Goal: Transaction & Acquisition: Purchase product/service

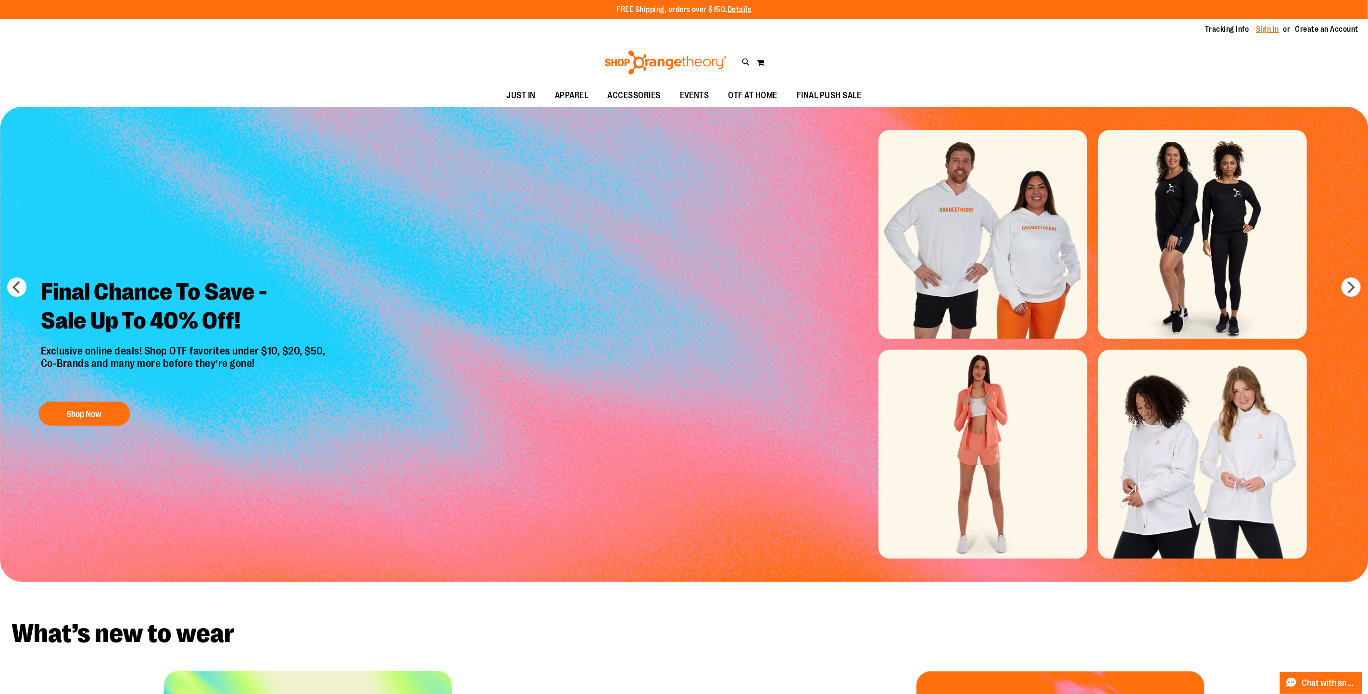
click at [1272, 25] on link "Sign In" at bounding box center [1267, 29] width 23 height 11
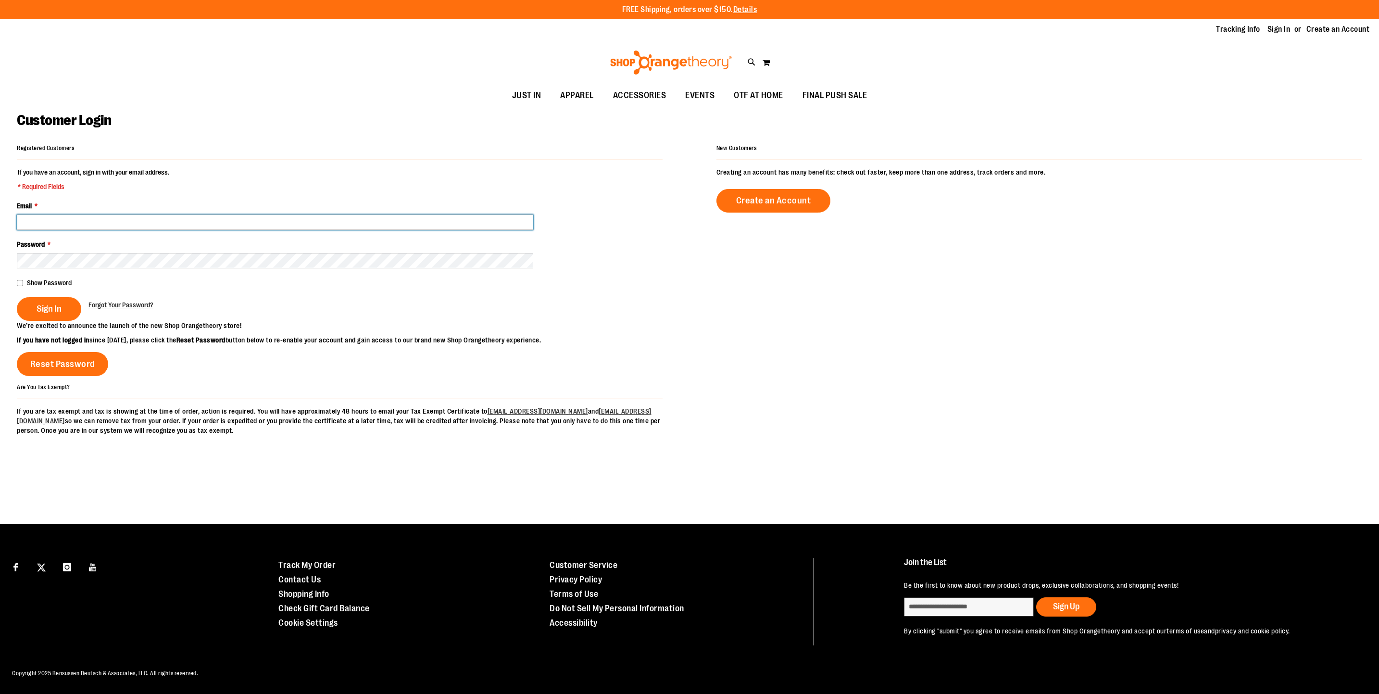
drag, startPoint x: 52, startPoint y: 220, endPoint x: 183, endPoint y: 147, distance: 150.0
click at [52, 219] on input "Email *" at bounding box center [275, 221] width 516 height 15
type input "**********"
click at [178, 273] on fieldset "**********" at bounding box center [340, 243] width 646 height 153
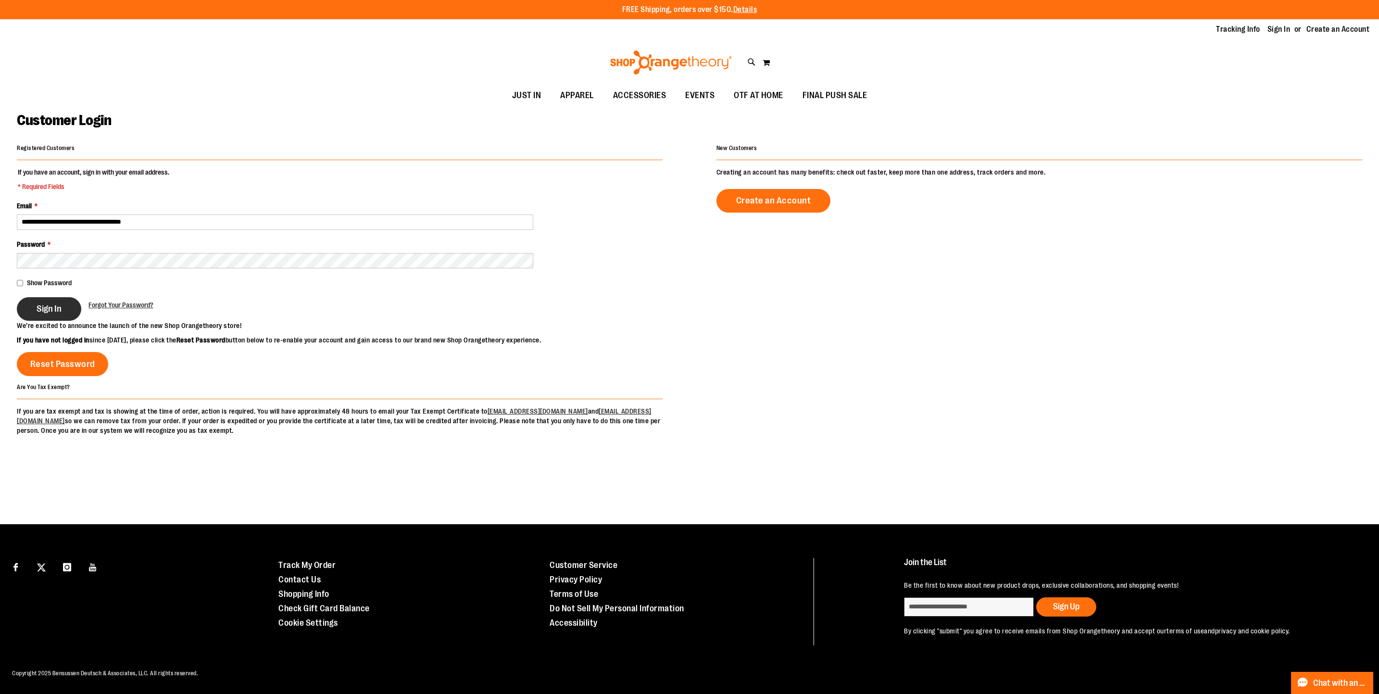
click at [46, 314] on span "Sign In" at bounding box center [49, 308] width 25 height 11
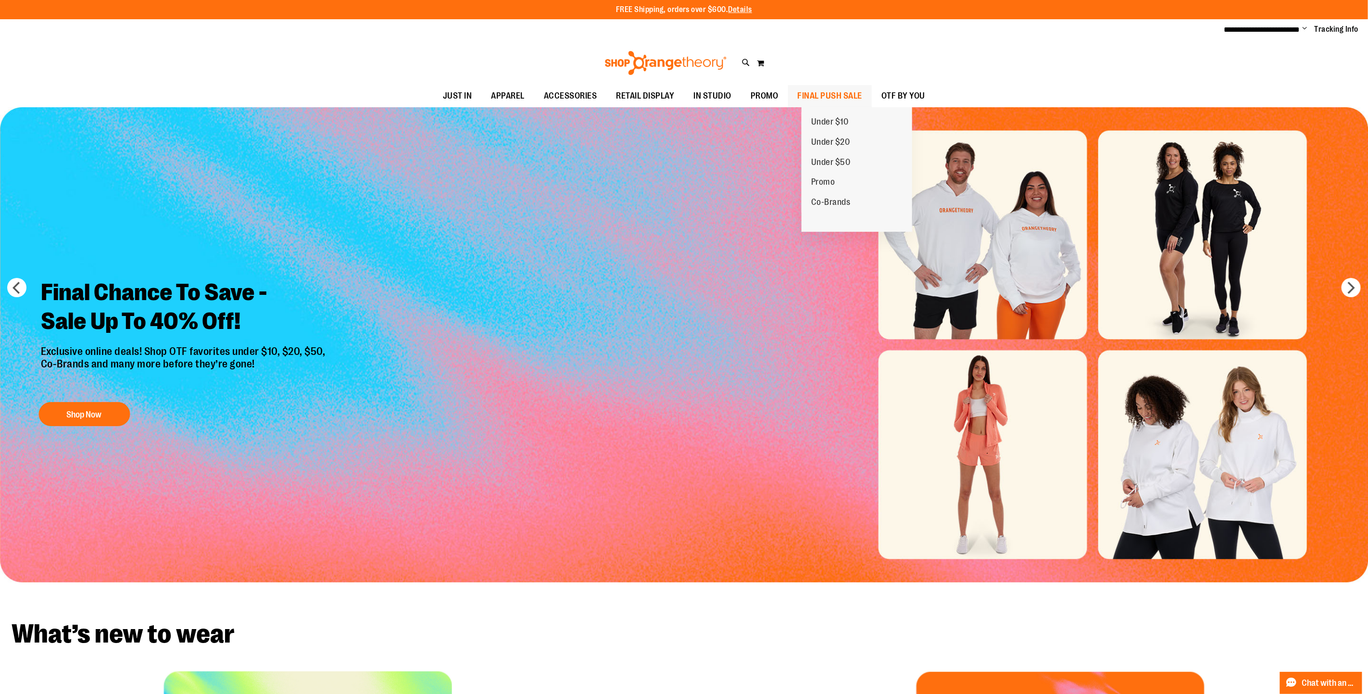
click at [853, 87] on span "FINAL PUSH SALE" at bounding box center [830, 96] width 65 height 22
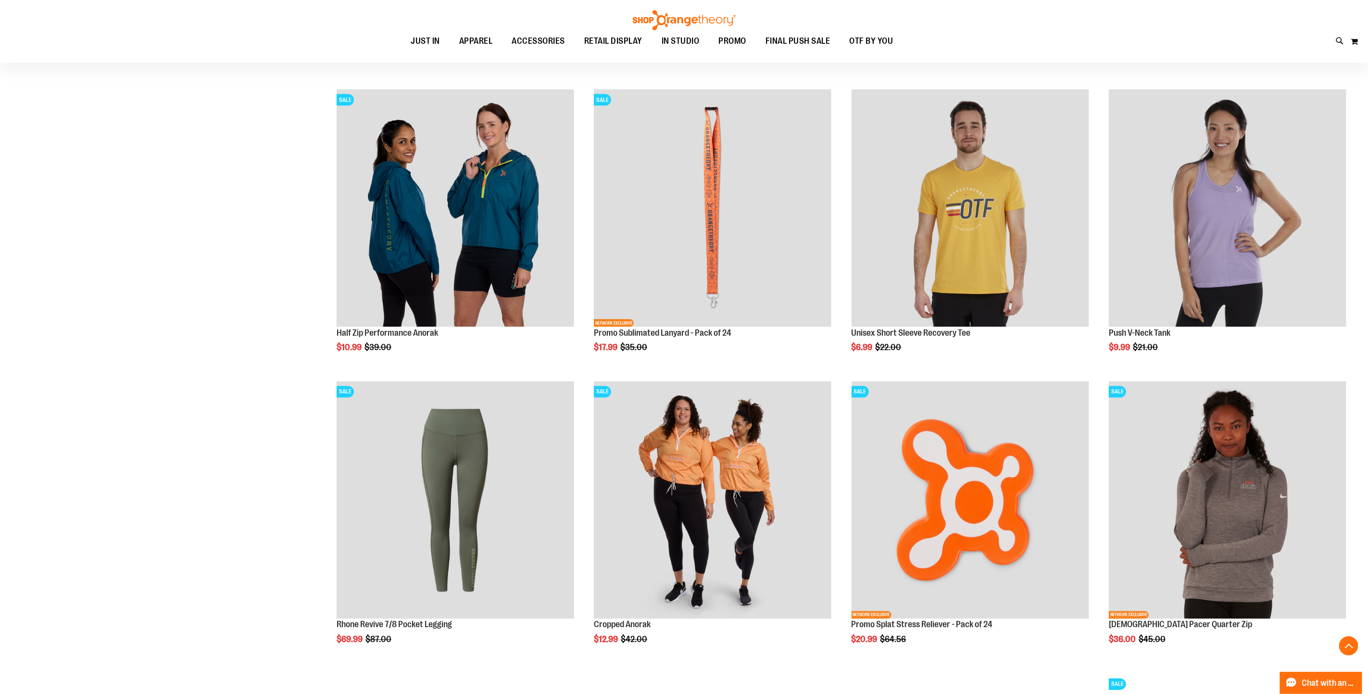
scroll to position [1009, 0]
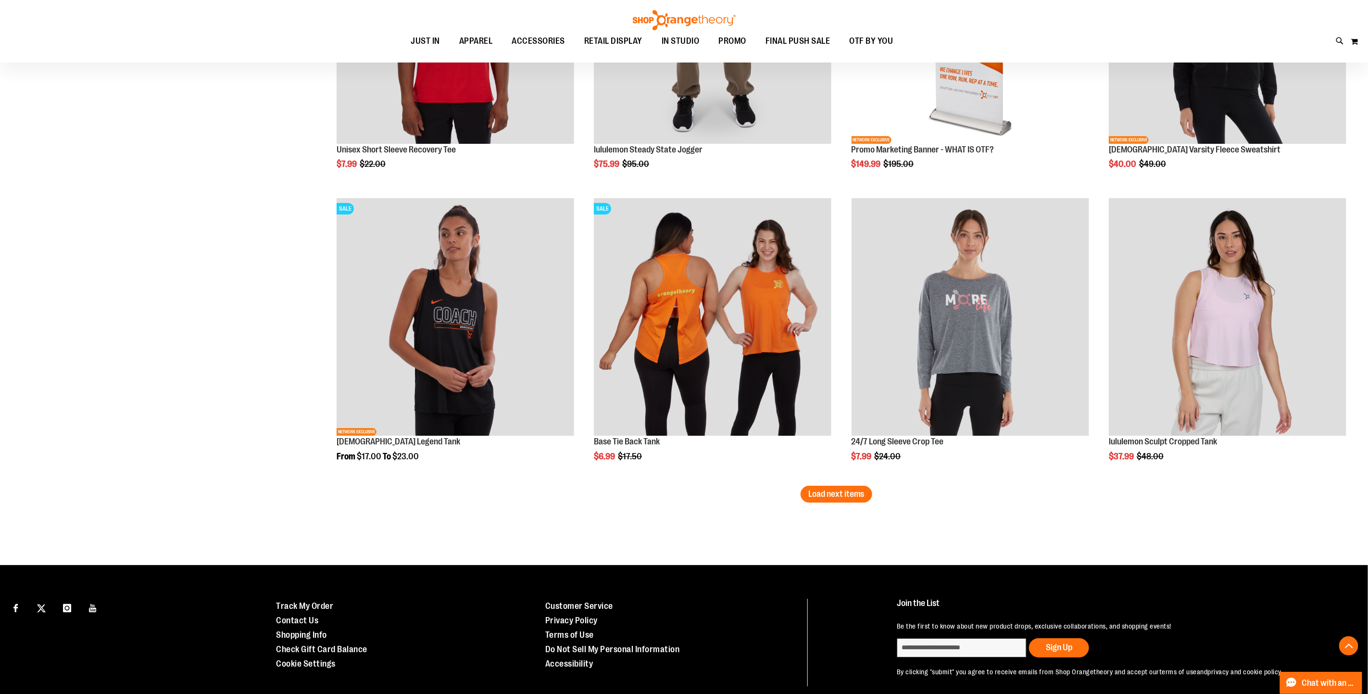
scroll to position [2377, 0]
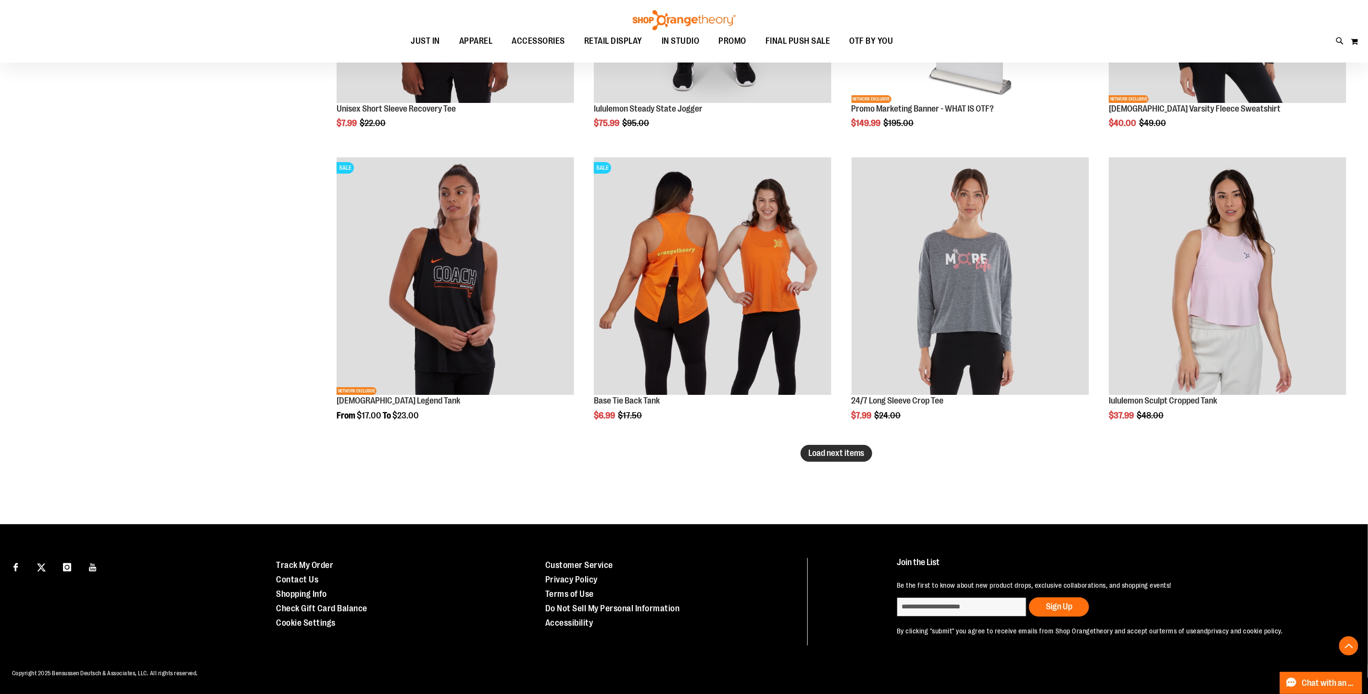
click at [812, 451] on span "Load next items" at bounding box center [836, 453] width 56 height 10
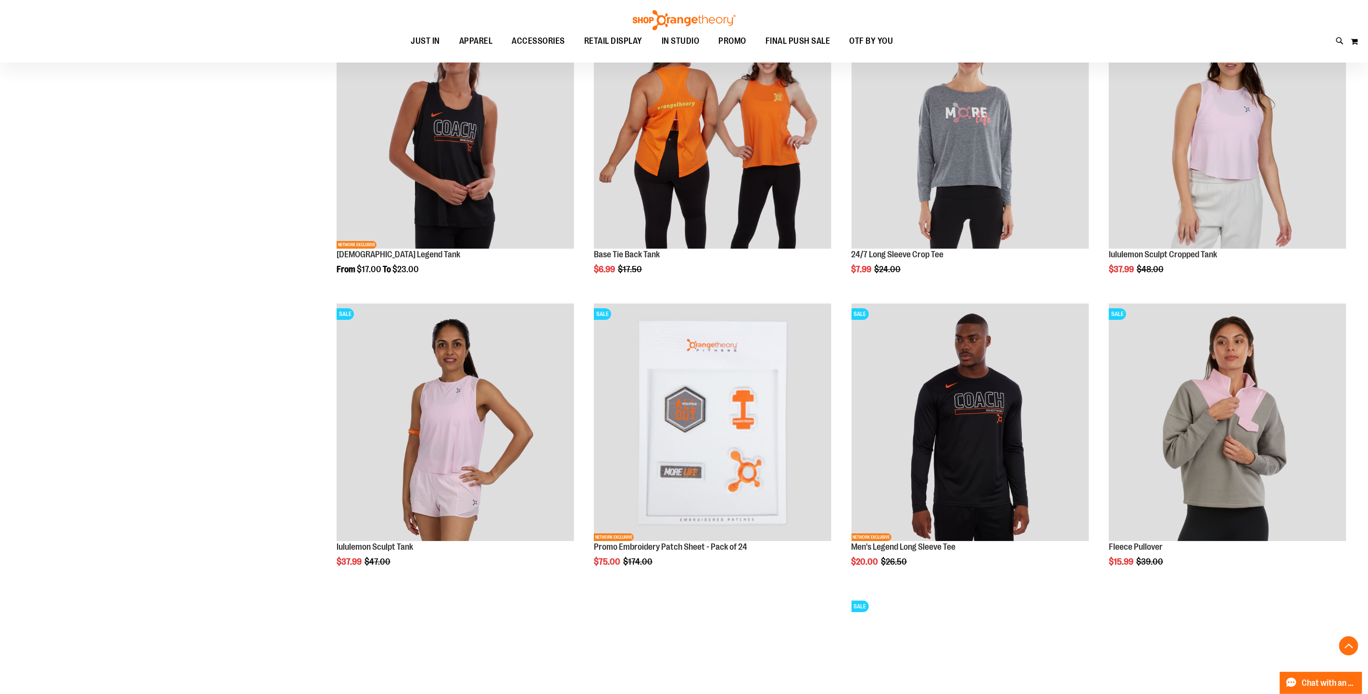
scroll to position [2521, 0]
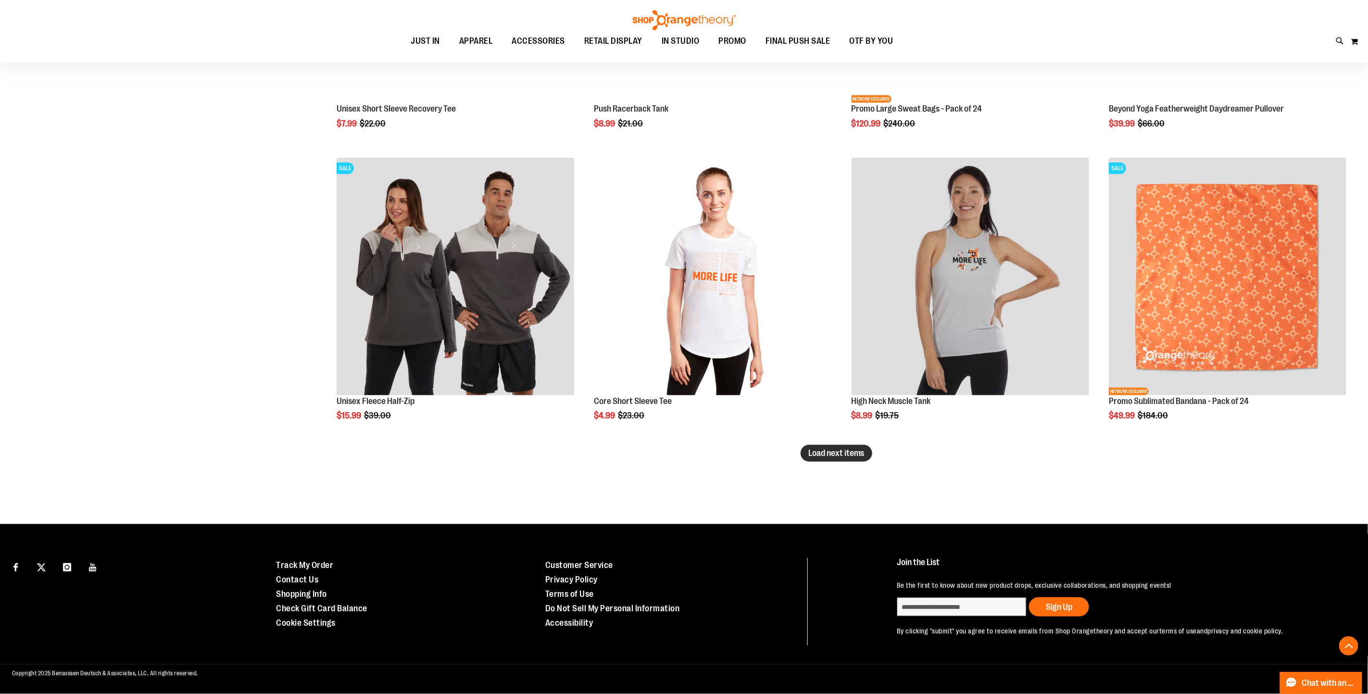
click at [845, 455] on span "Load next items" at bounding box center [836, 453] width 56 height 10
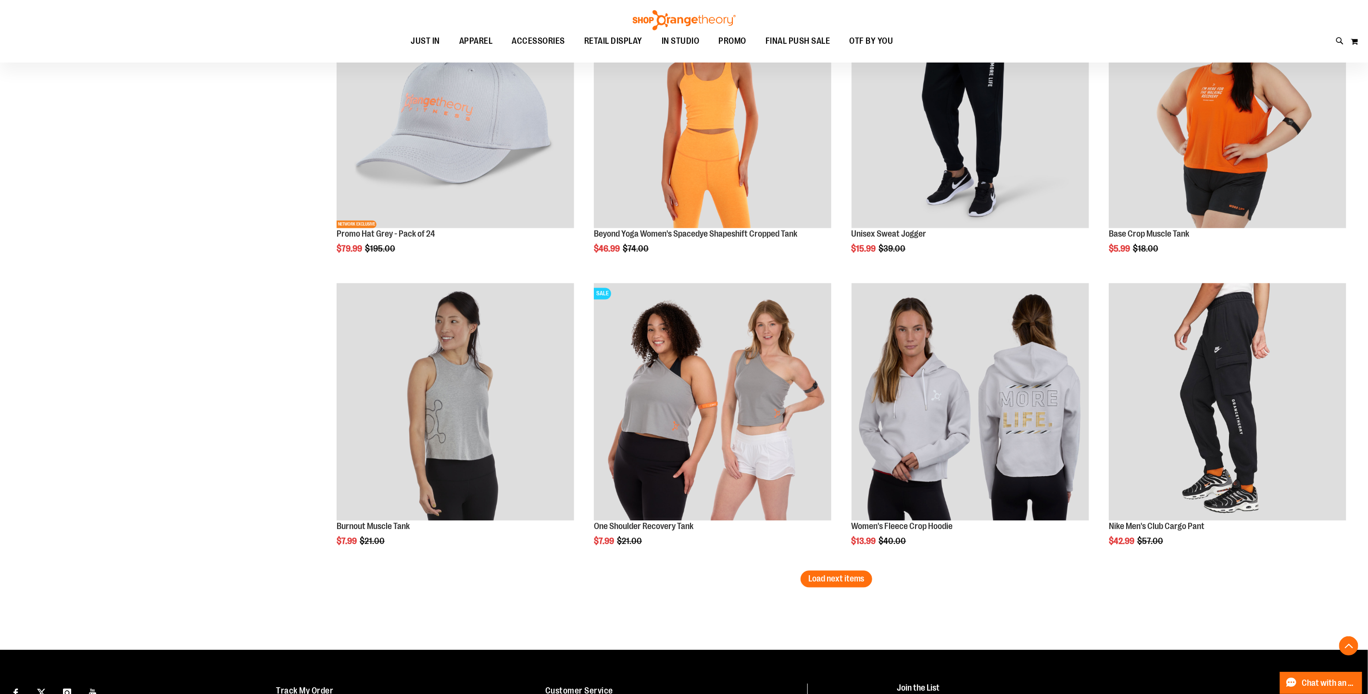
scroll to position [4046, 0]
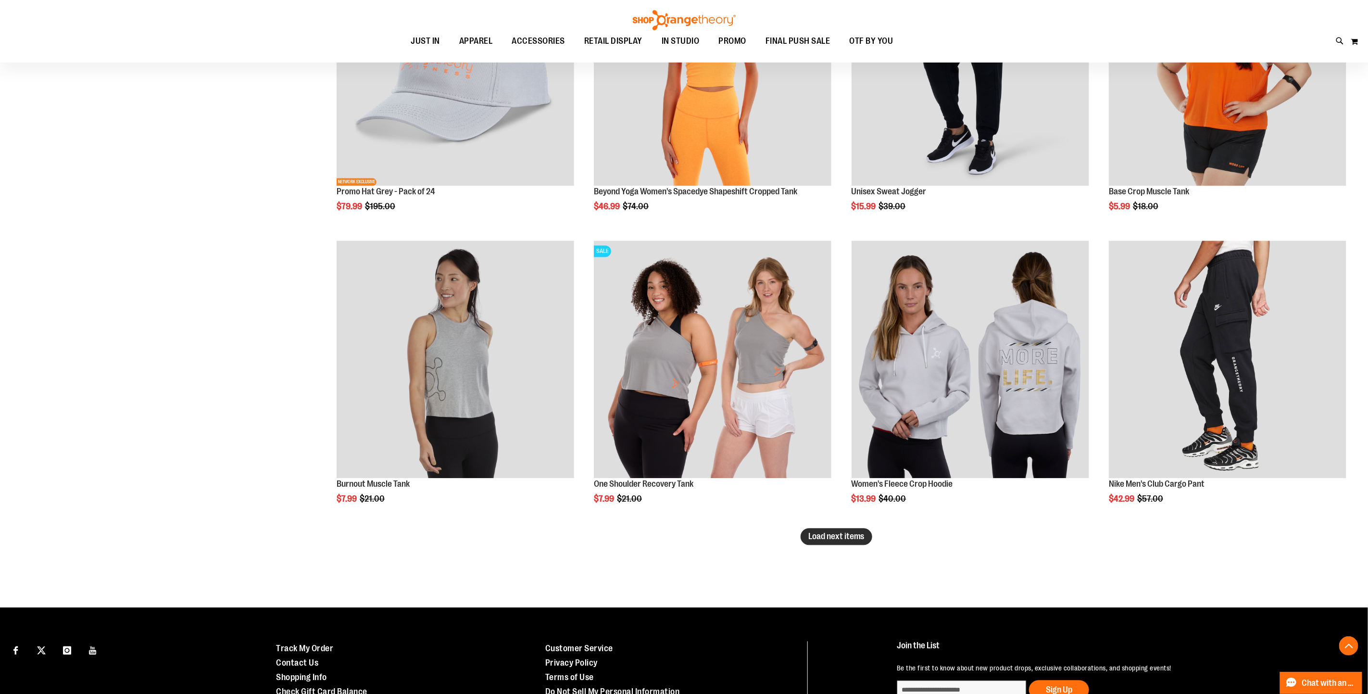
click at [815, 540] on span "Load next items" at bounding box center [836, 537] width 56 height 10
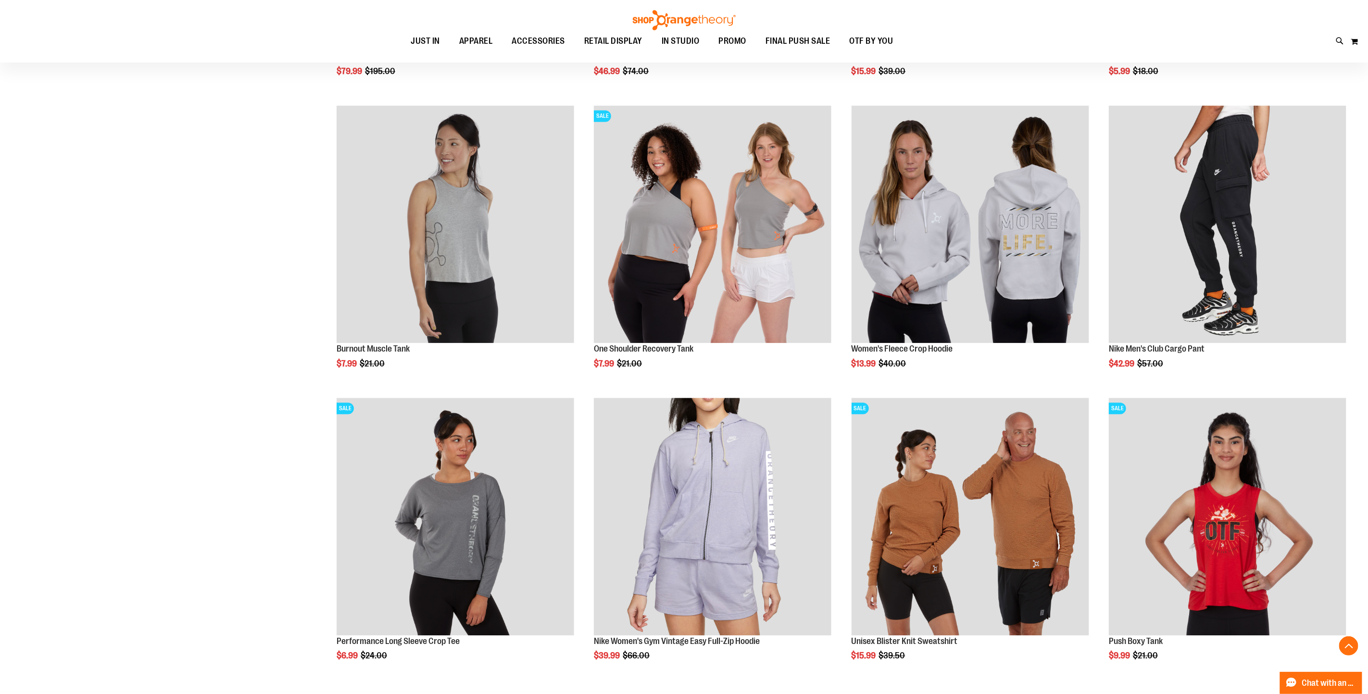
scroll to position [4190, 0]
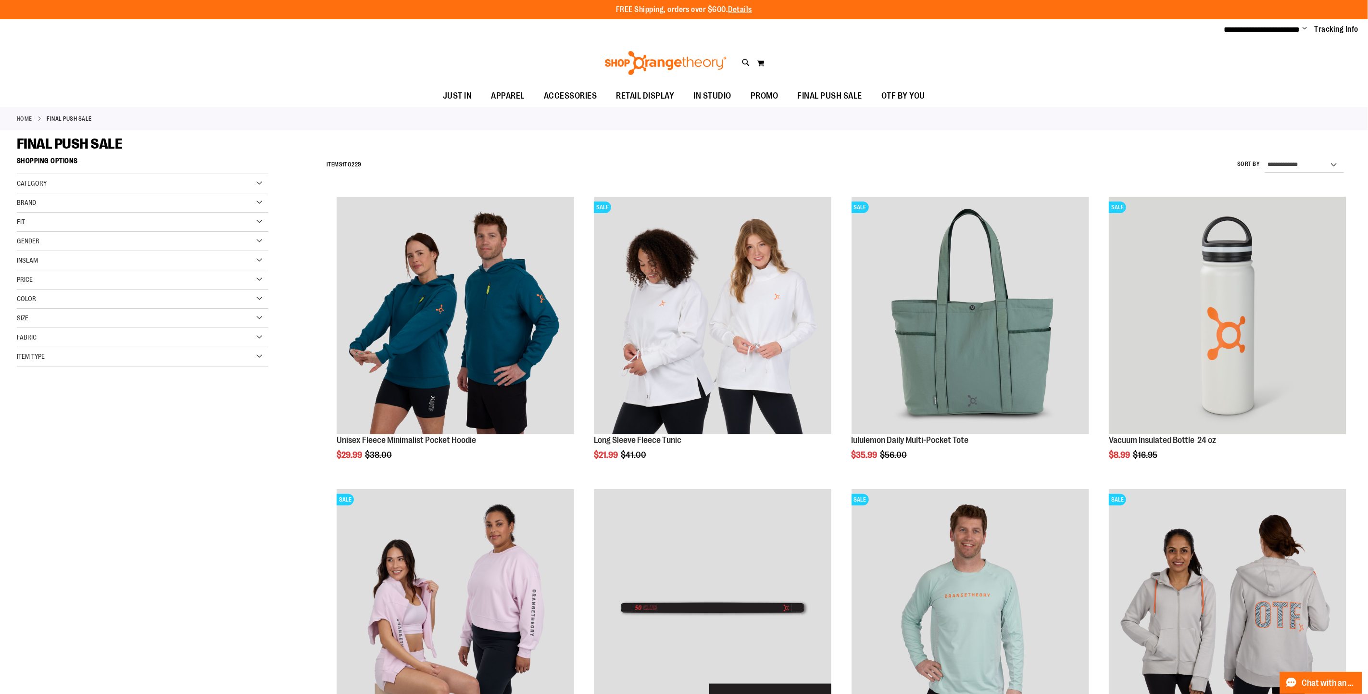
click at [1303, 156] on div "**********" at bounding box center [836, 164] width 1029 height 25
drag, startPoint x: 1310, startPoint y: 163, endPoint x: 1320, endPoint y: 163, distance: 10.1
click at [1310, 163] on select "**********" at bounding box center [1304, 164] width 79 height 15
select select "**********"
click at [1265, 157] on select "**********" at bounding box center [1304, 164] width 79 height 15
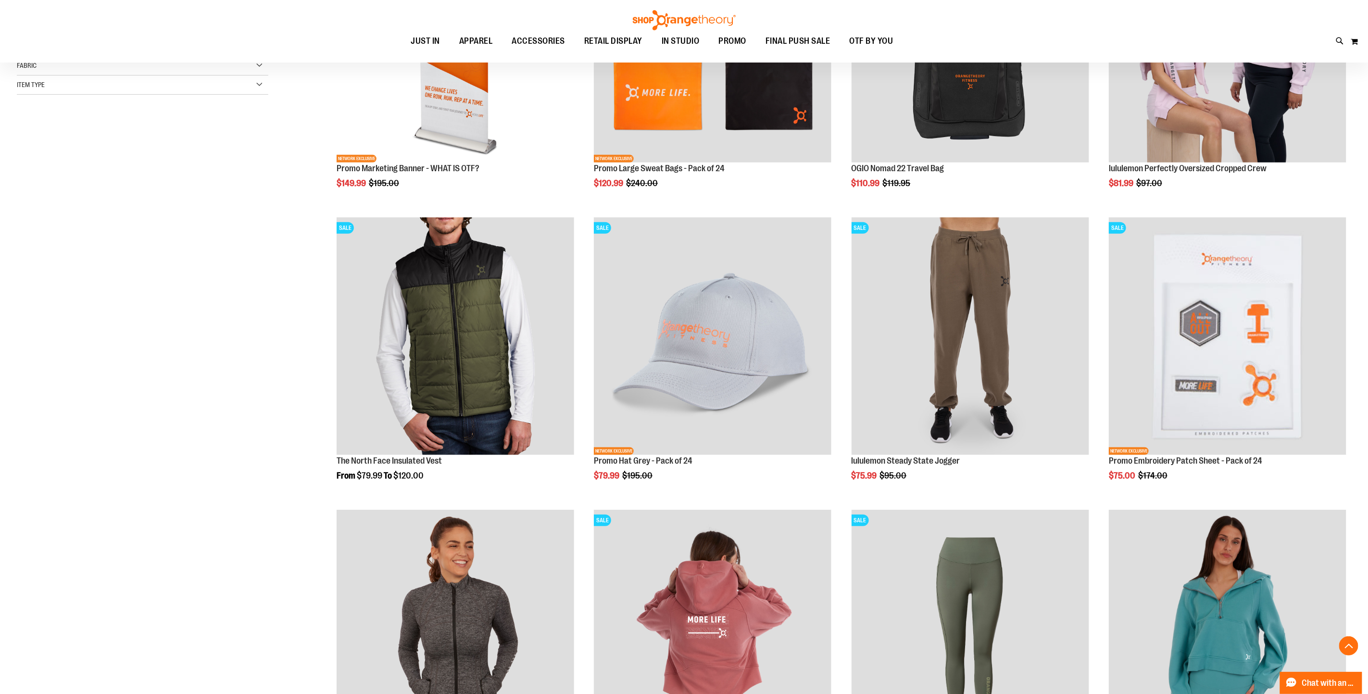
scroll to position [296, 0]
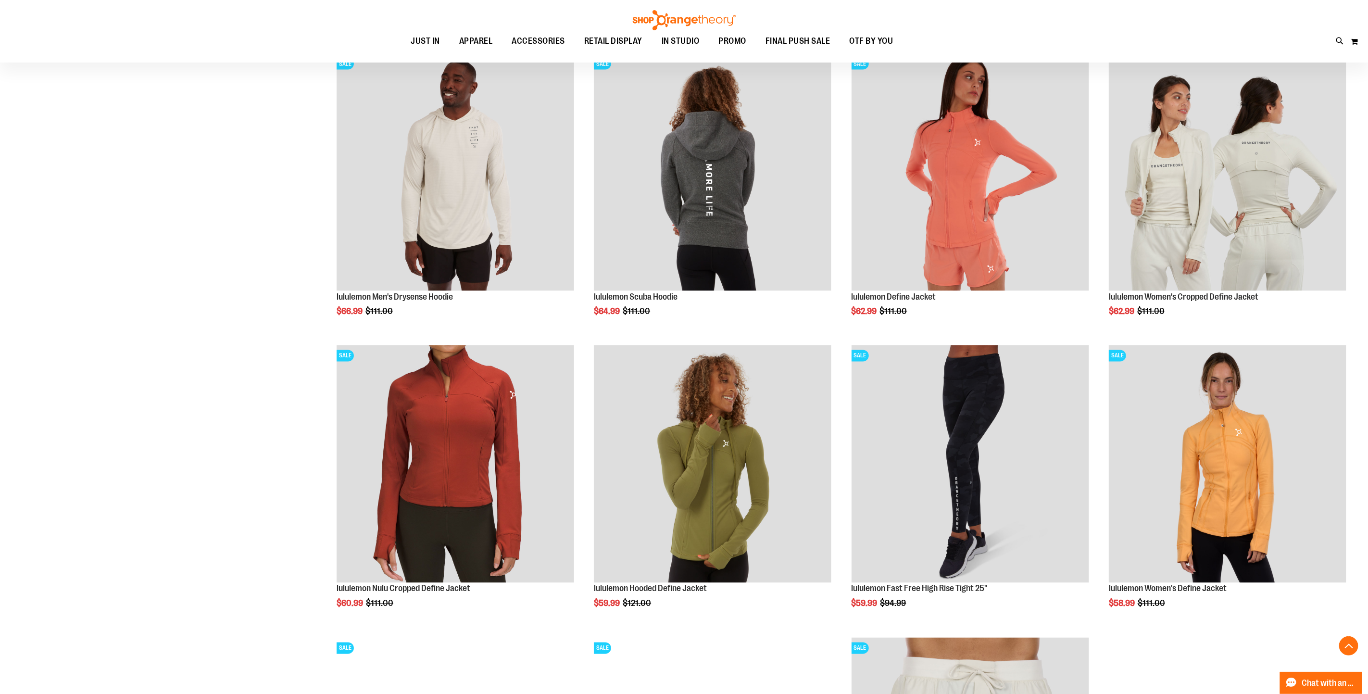
scroll to position [1039, 0]
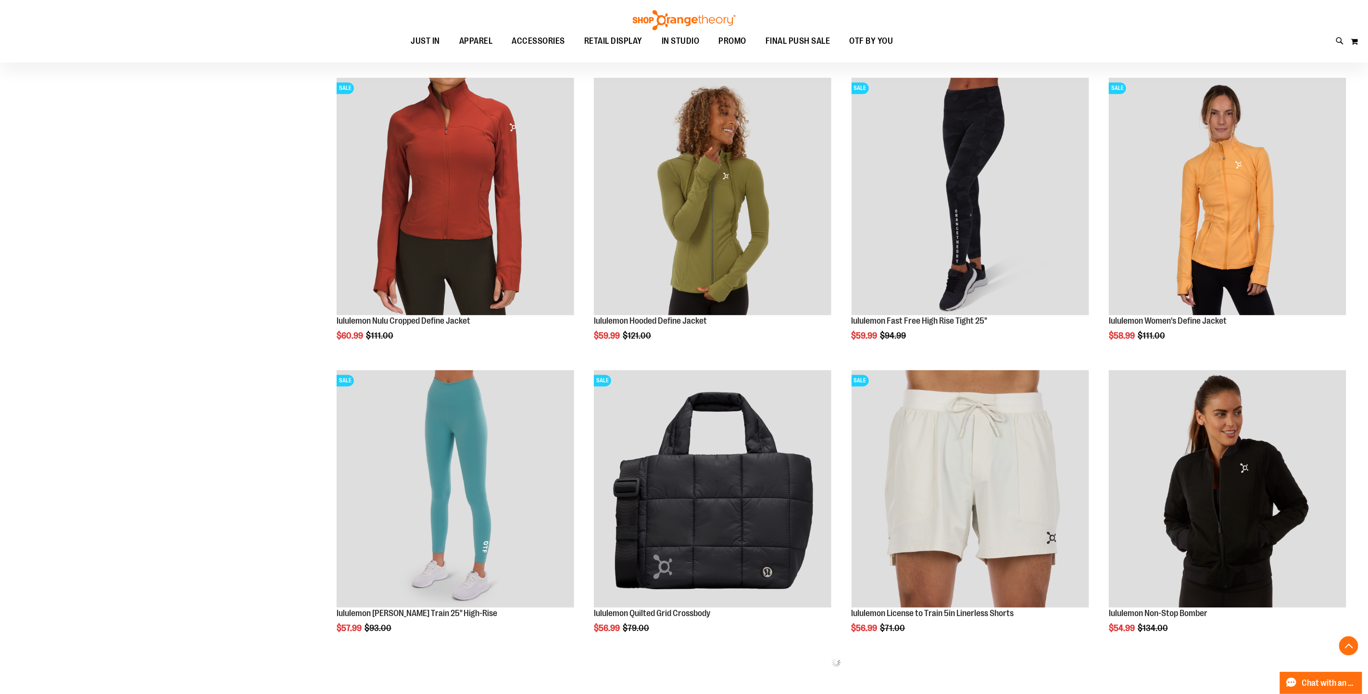
scroll to position [1111, 0]
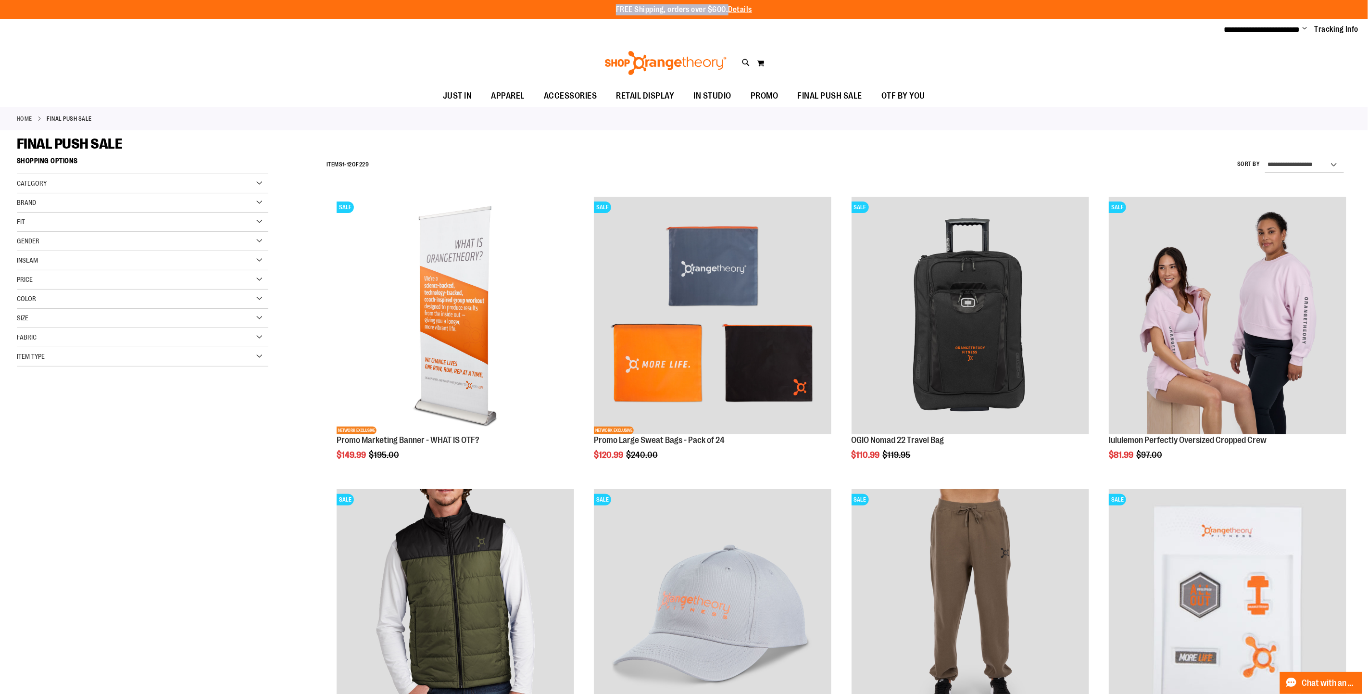
drag, startPoint x: 602, startPoint y: 10, endPoint x: 732, endPoint y: 17, distance: 130.0
click at [732, 17] on div "FREE Shipping, orders over $600. Details To order the Spring Dri Tri event bund…" at bounding box center [684, 9] width 1368 height 19
click at [443, 100] on span "JUST IN" at bounding box center [457, 96] width 29 height 22
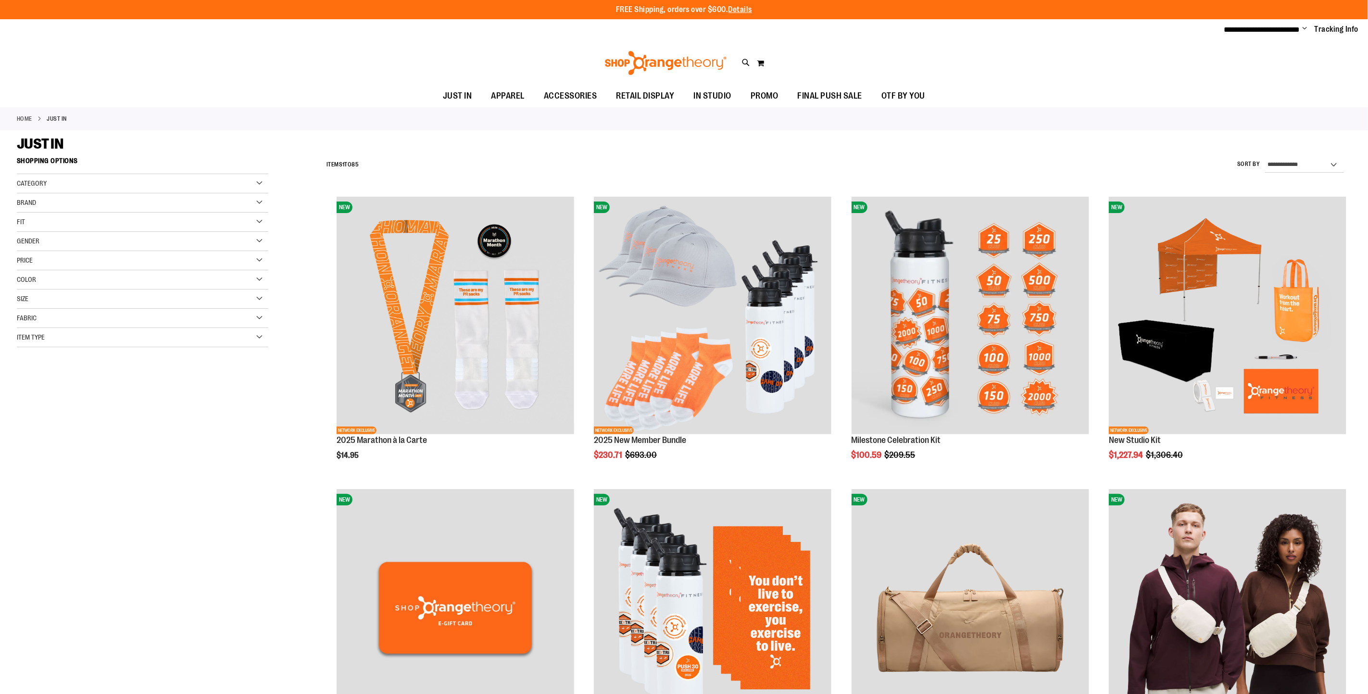
drag, startPoint x: 0, startPoint y: 0, endPoint x: 671, endPoint y: 64, distance: 674.2
click at [671, 64] on img at bounding box center [665, 63] width 125 height 24
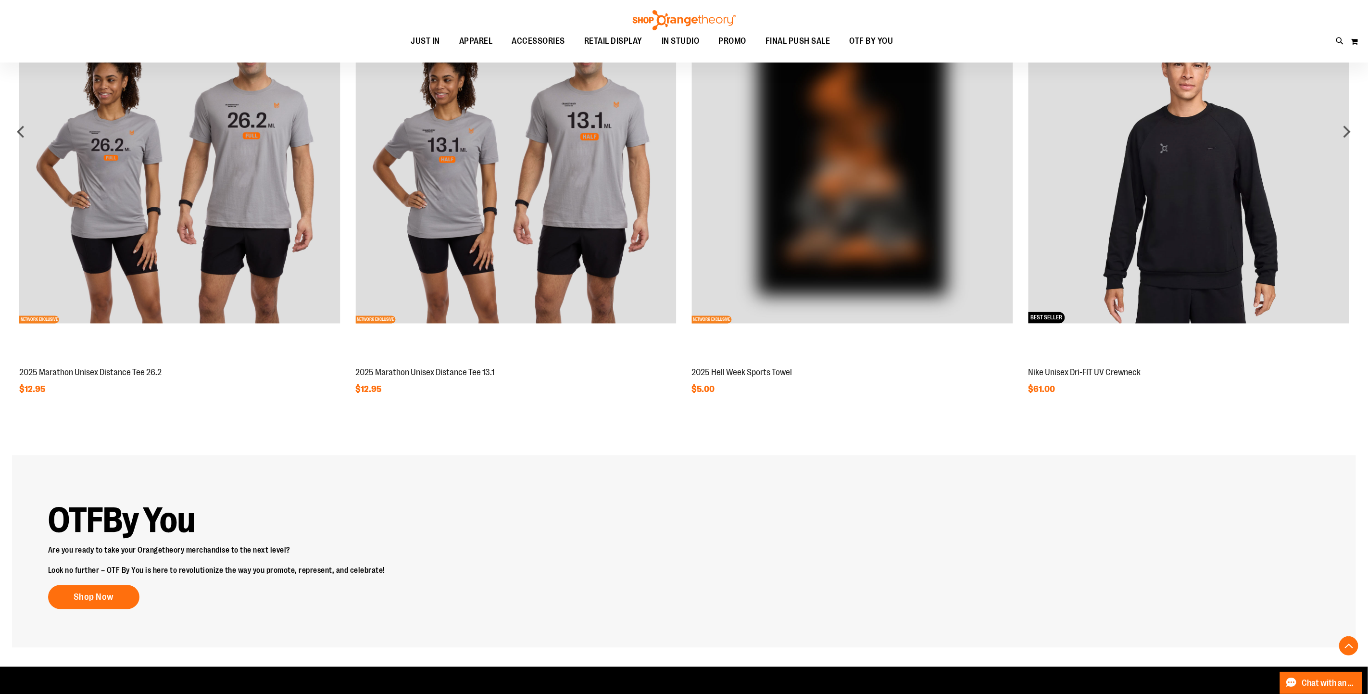
scroll to position [1288, 0]
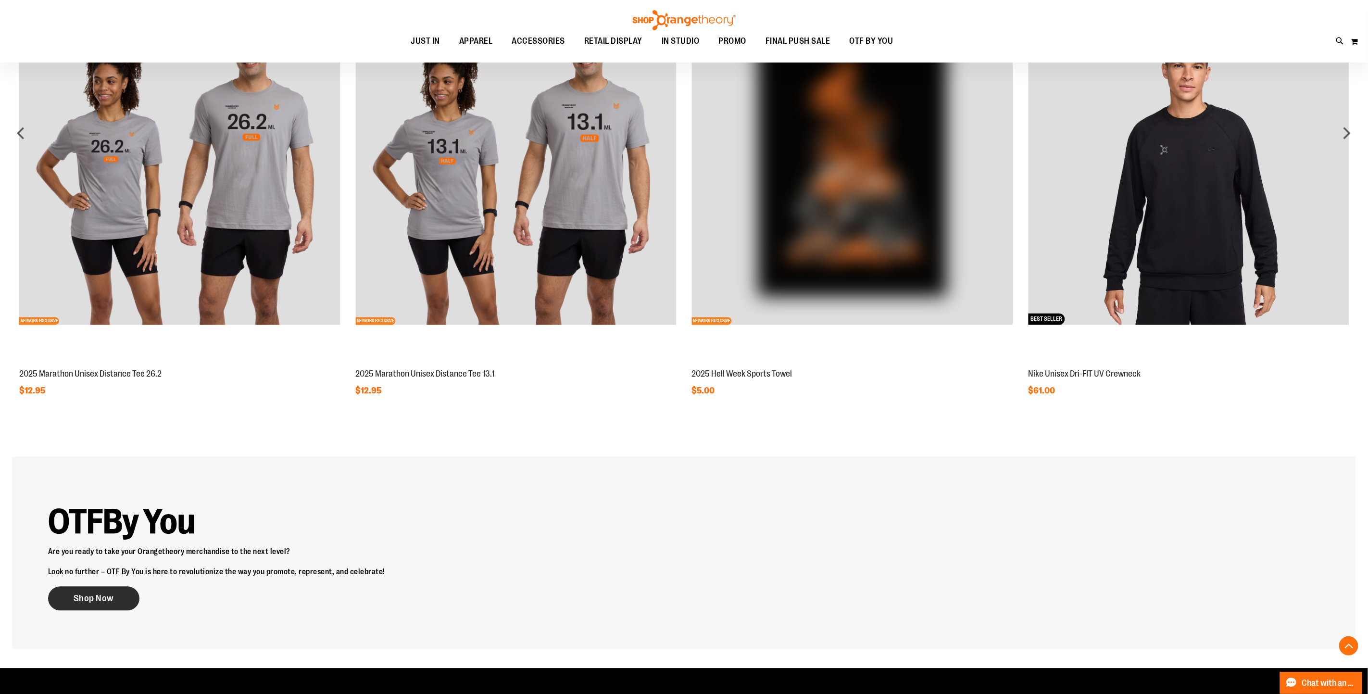
click at [112, 597] on span "Shop Now" at bounding box center [94, 598] width 40 height 11
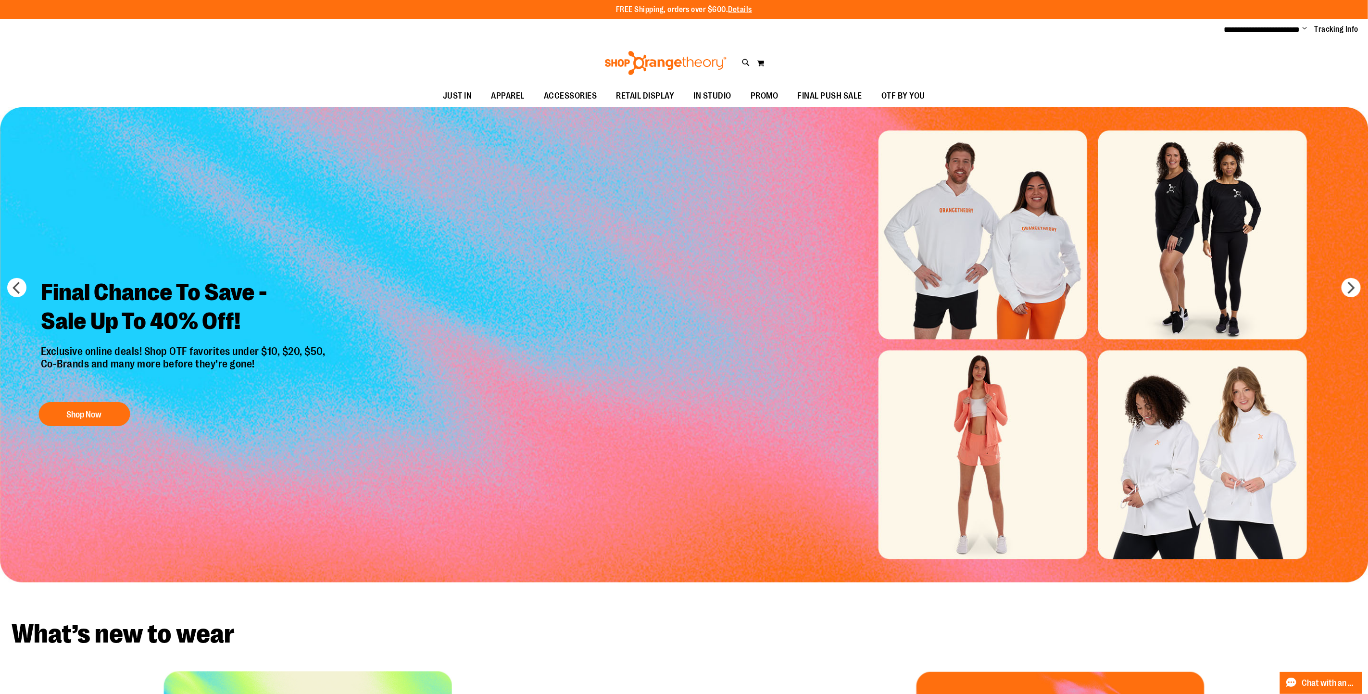
click at [1302, 26] on span "Change" at bounding box center [1304, 29] width 5 height 9
click at [763, 94] on span "PROMO" at bounding box center [764, 96] width 28 height 22
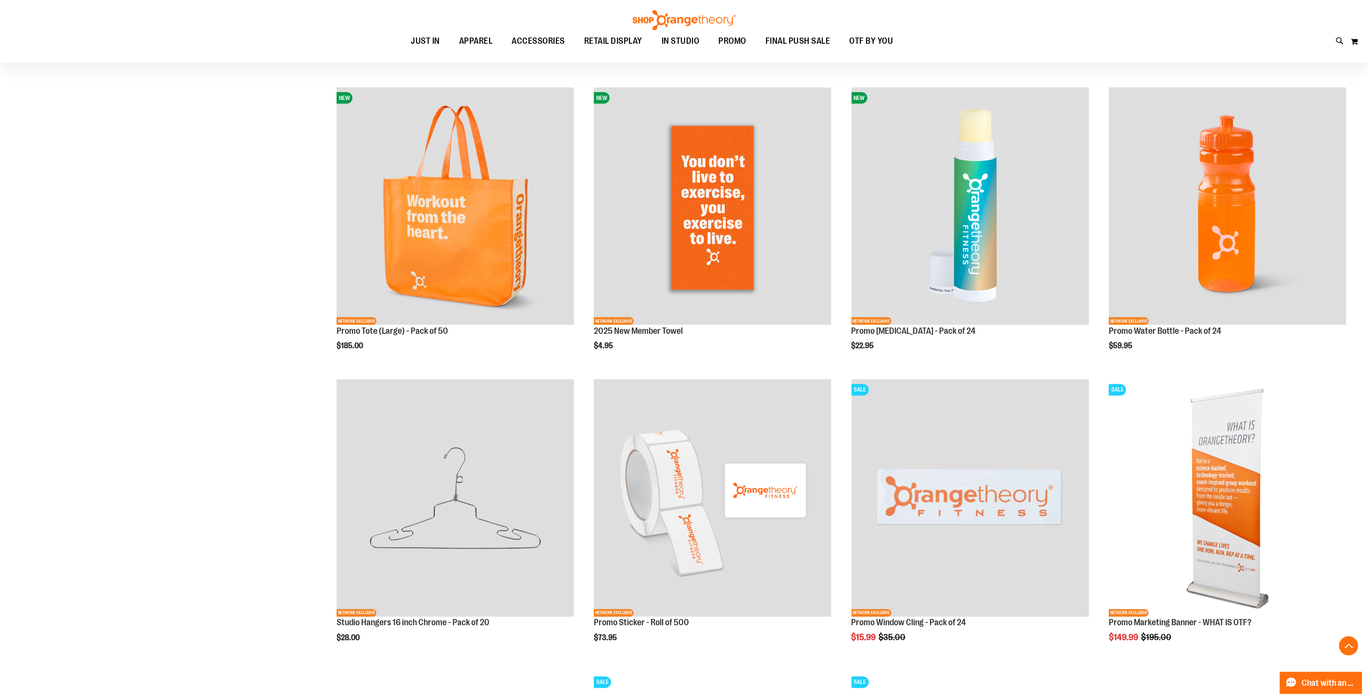
scroll to position [1049, 0]
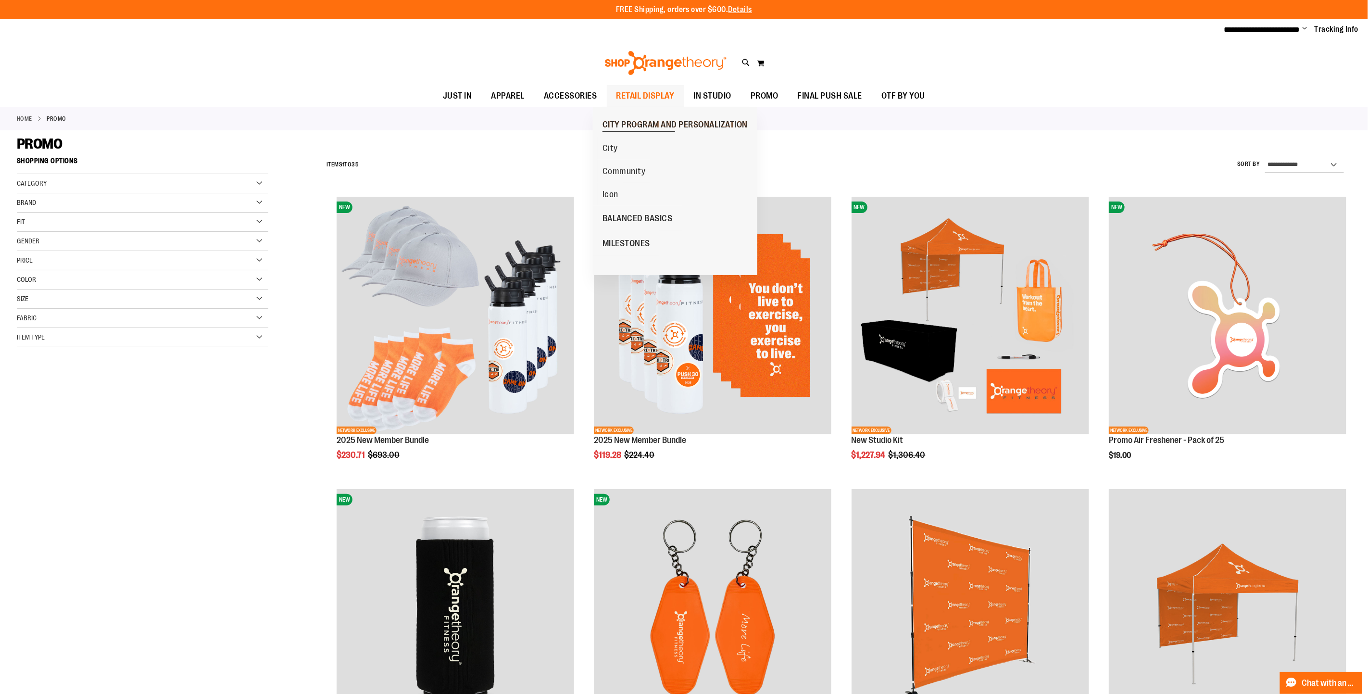
click at [626, 120] on span "CITY PROGRAM AND PERSONALIZATION" at bounding box center [674, 126] width 145 height 12
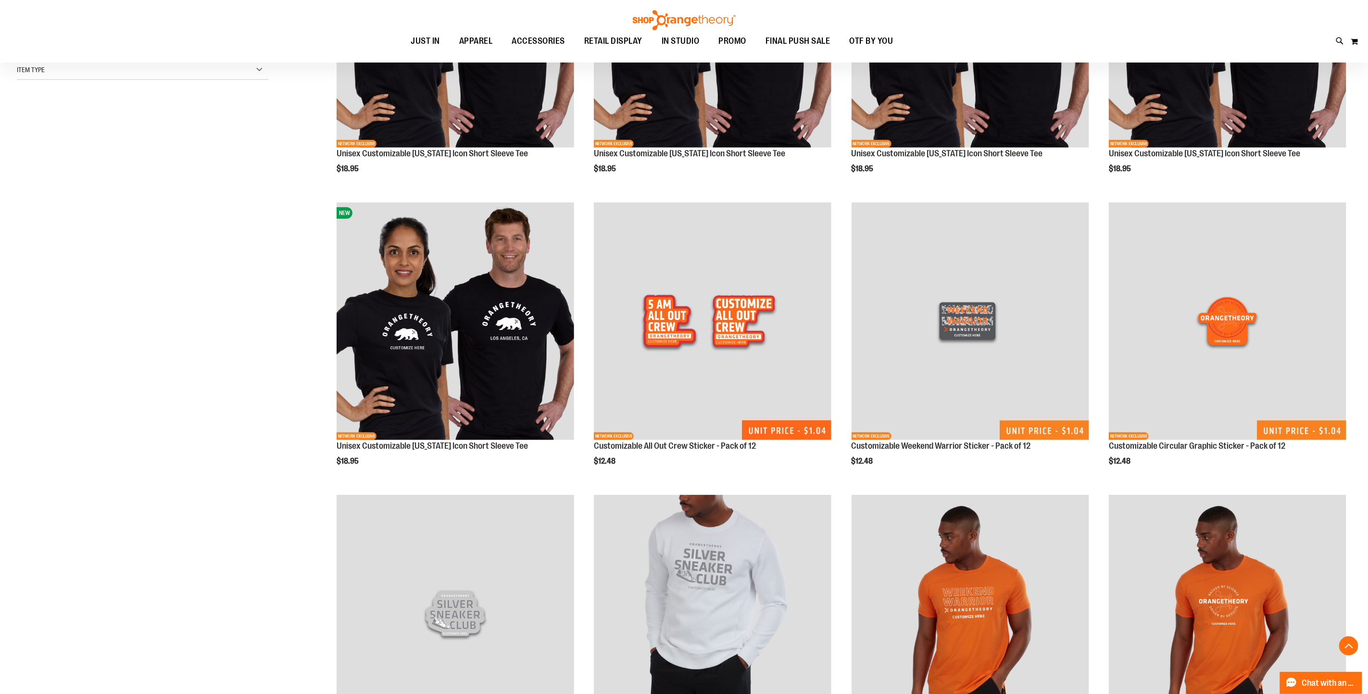
scroll to position [504, 0]
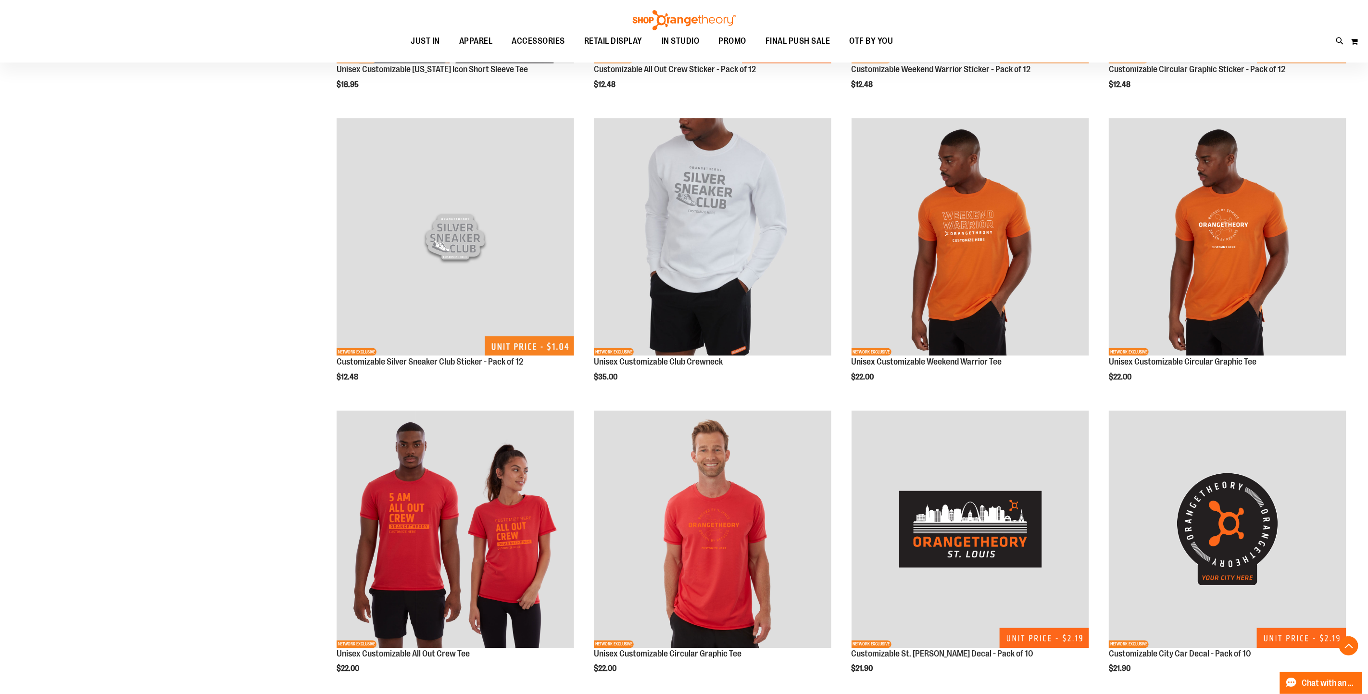
scroll to position [936, 0]
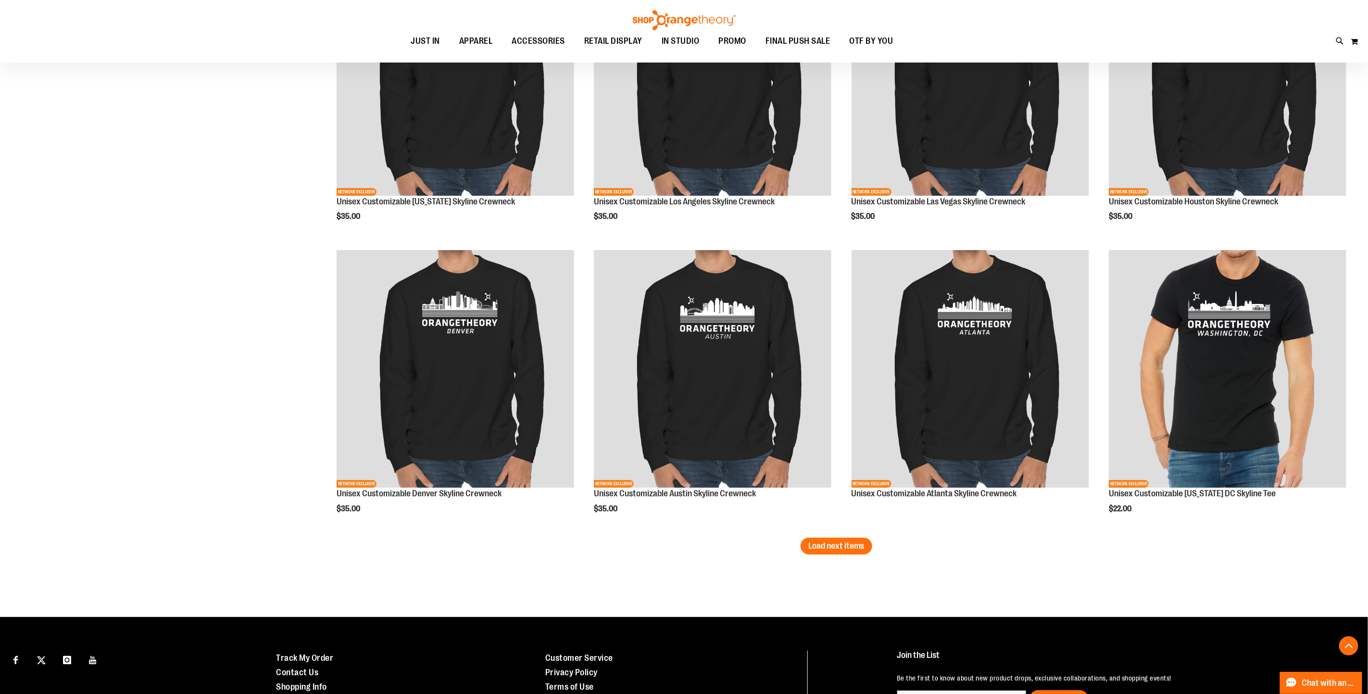
scroll to position [2487, 0]
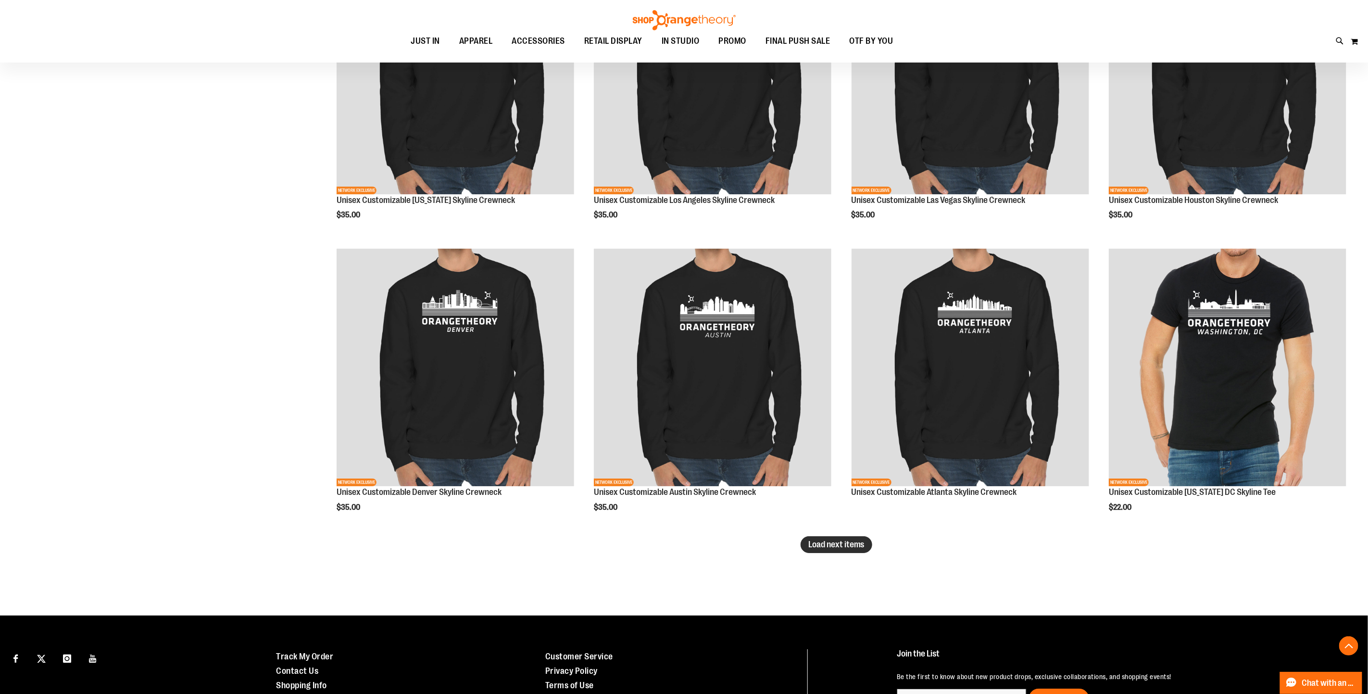
click at [834, 539] on span "Load next items" at bounding box center [836, 544] width 56 height 10
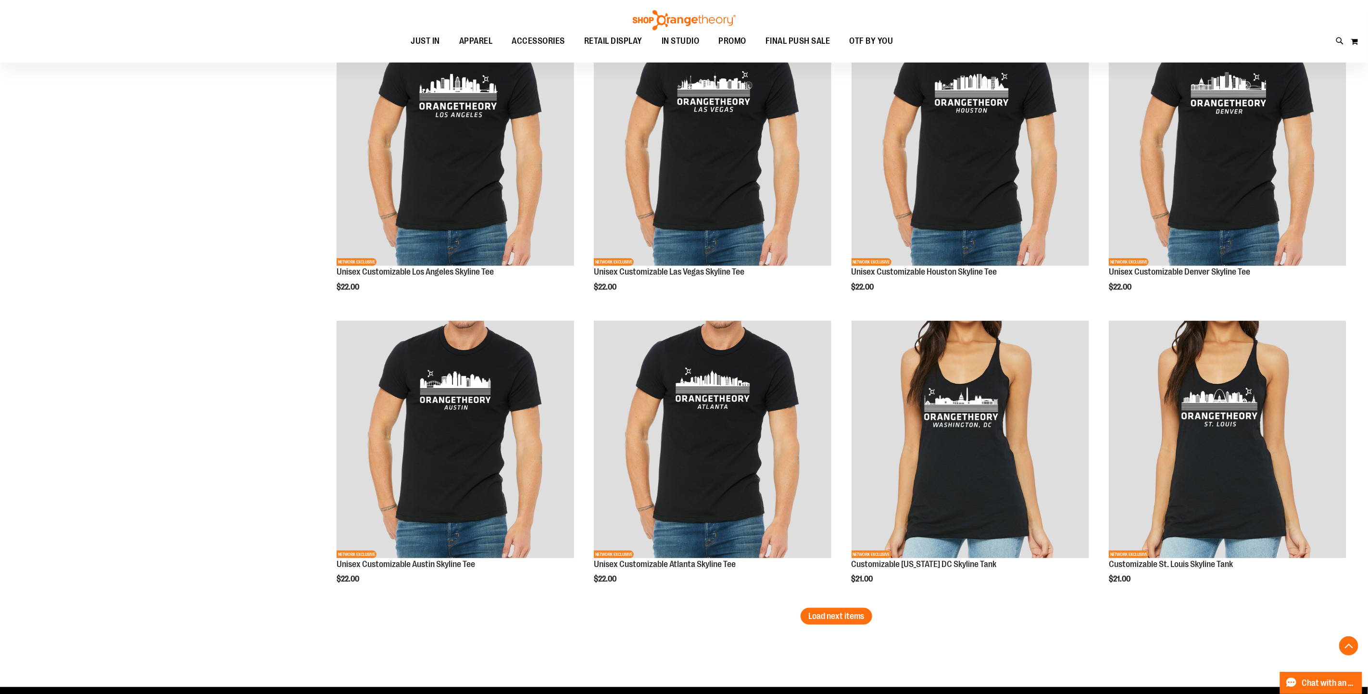
scroll to position [3364, 0]
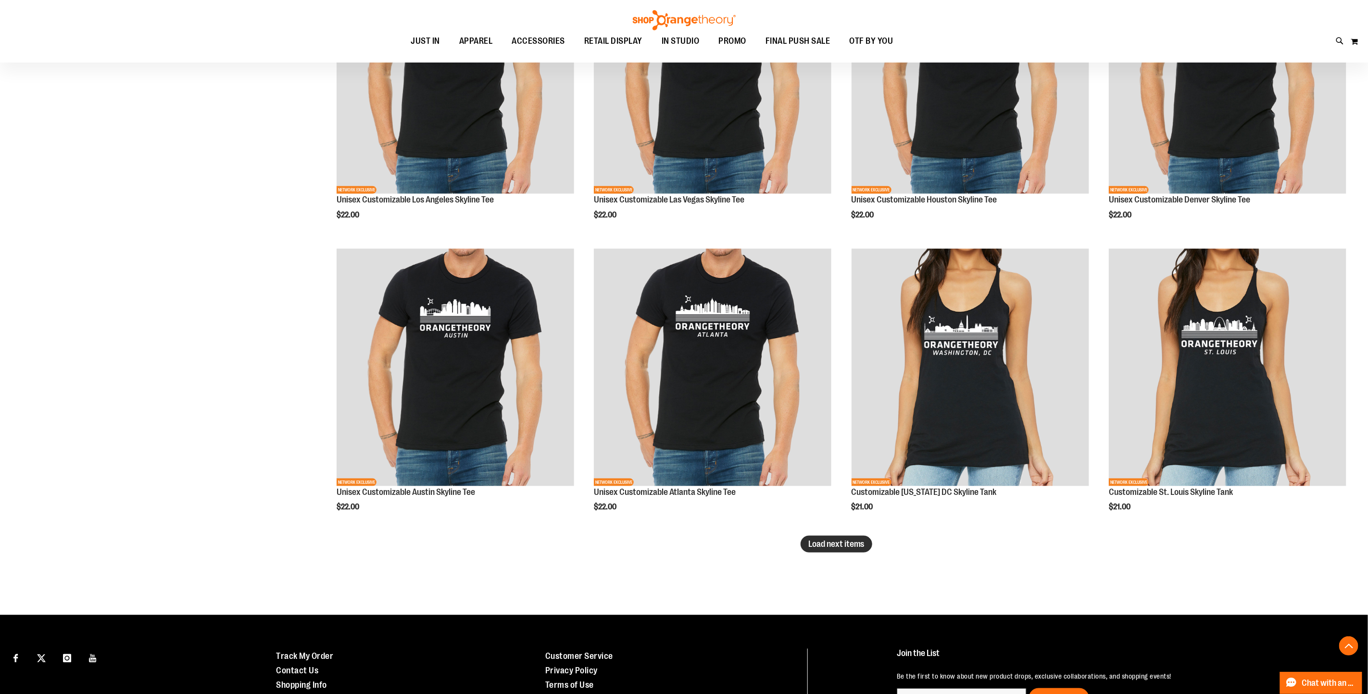
click at [819, 542] on span "Load next items" at bounding box center [836, 544] width 56 height 10
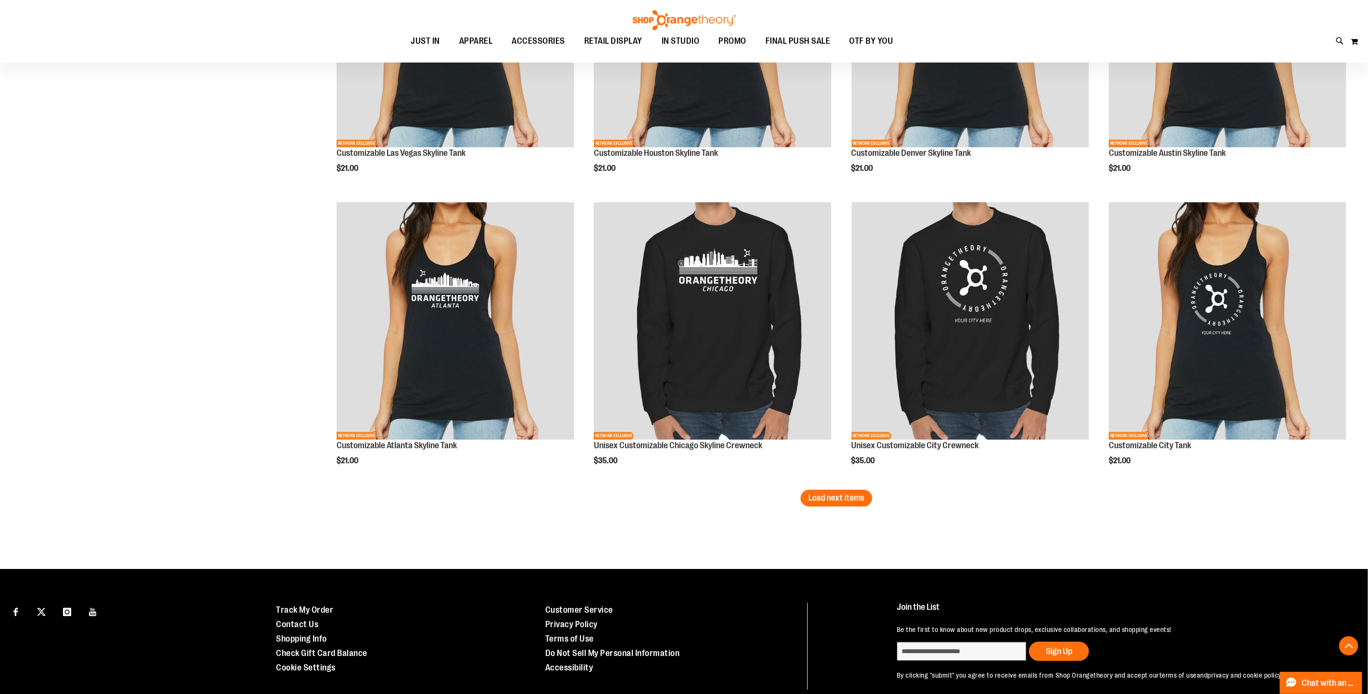
scroll to position [4312, 0]
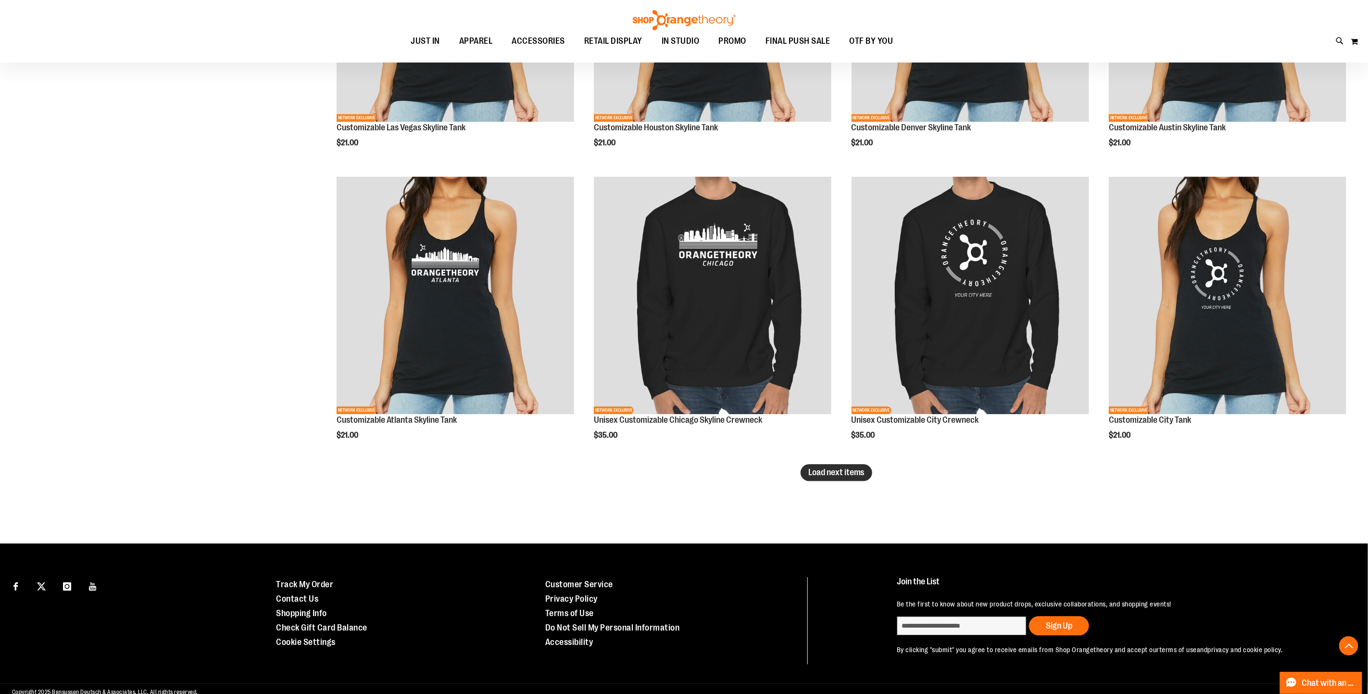
click at [851, 467] on span "Load next items" at bounding box center [836, 472] width 56 height 10
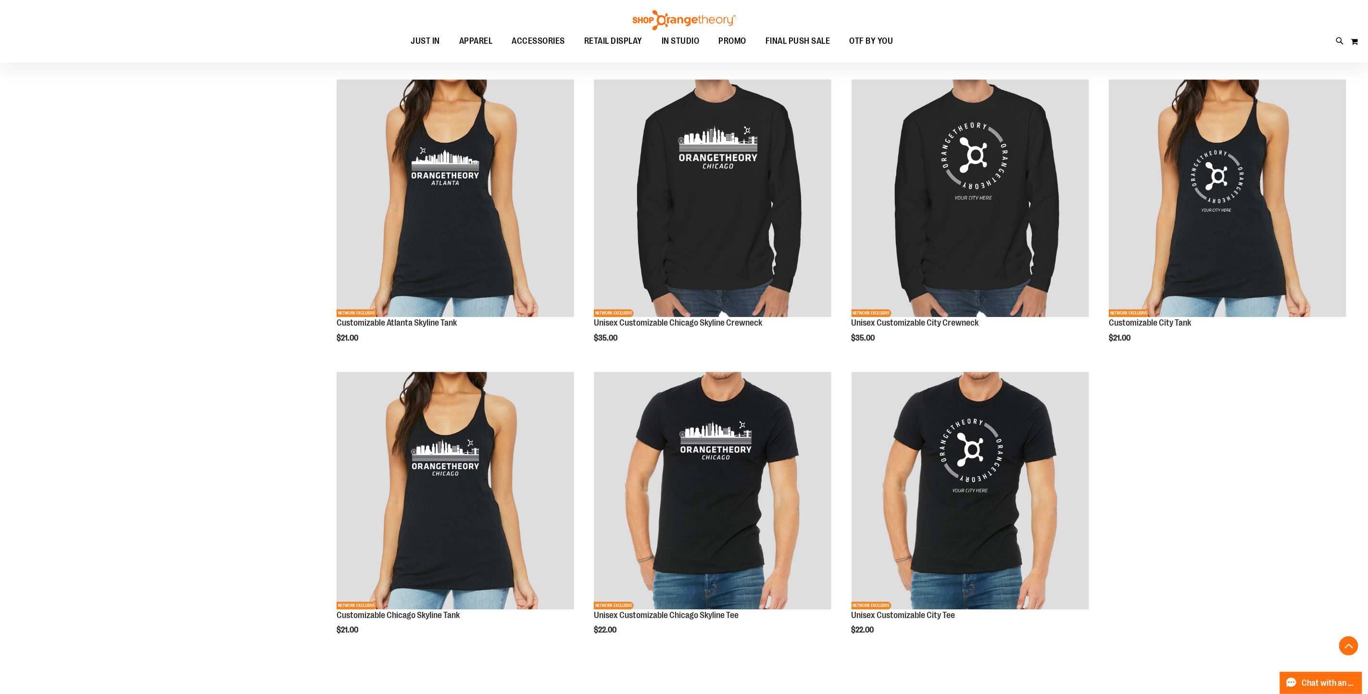
scroll to position [4384, 0]
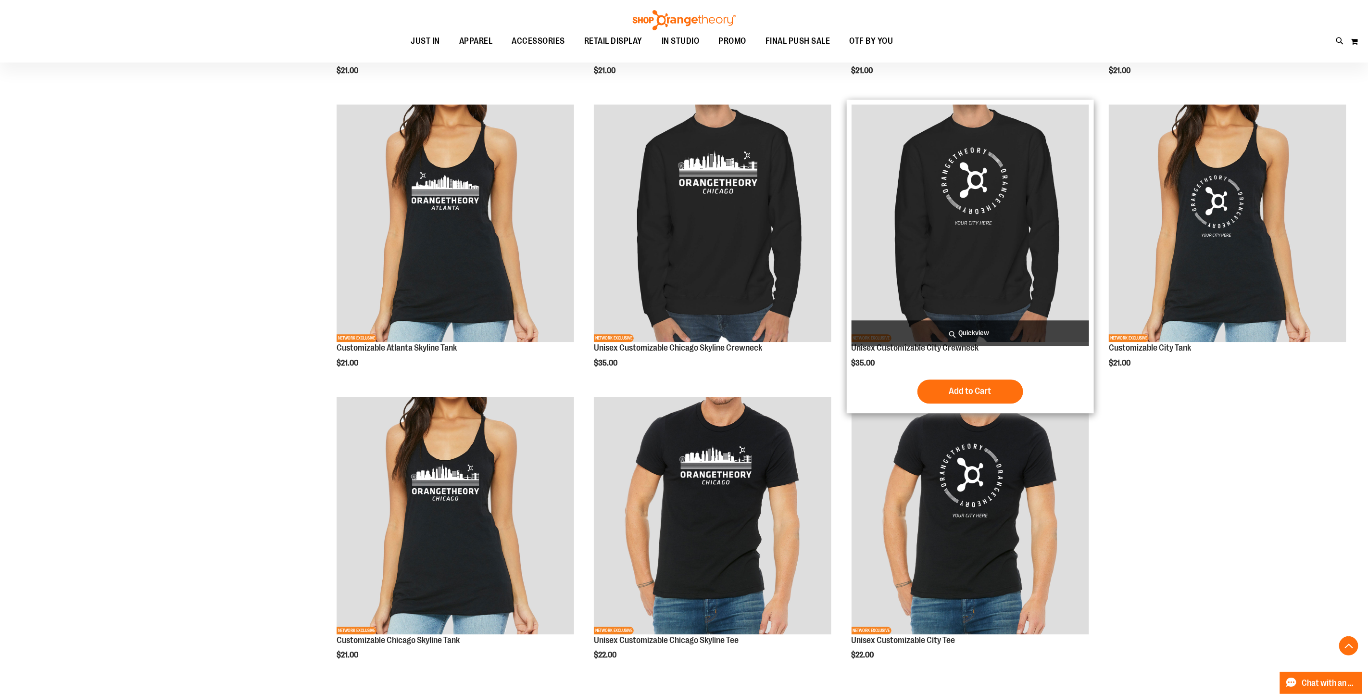
click at [997, 195] on img "product" at bounding box center [969, 222] width 237 height 237
